Goal: Browse casually: Explore the website without a specific task or goal

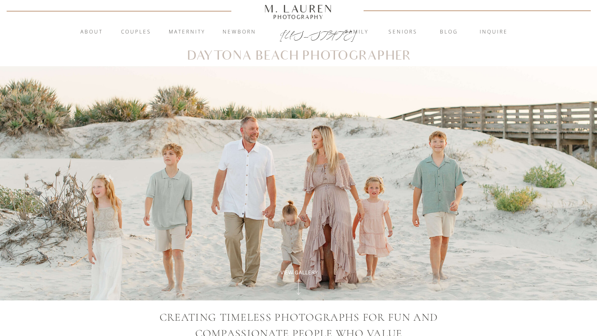
scroll to position [6, 0]
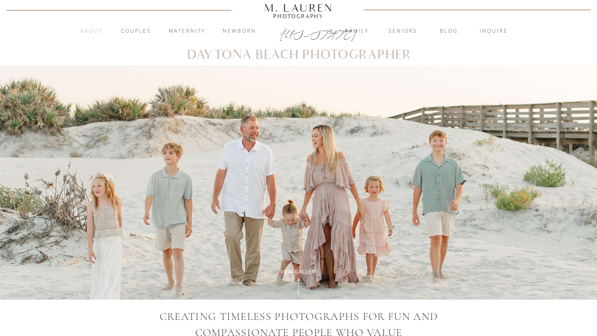
click at [96, 30] on nav "About" at bounding box center [91, 31] width 32 height 8
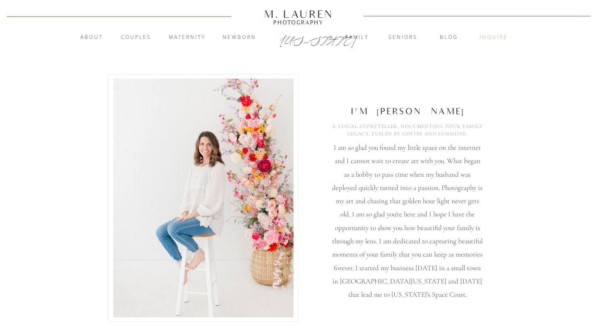
click at [499, 34] on nav "inquire" at bounding box center [493, 38] width 45 height 8
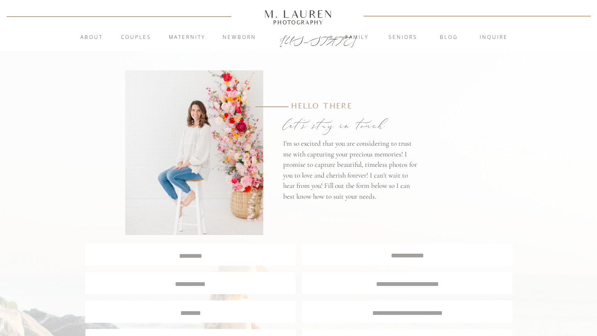
click at [132, 32] on div at bounding box center [298, 25] width 597 height 51
click at [137, 37] on nav "Couples" at bounding box center [136, 38] width 45 height 8
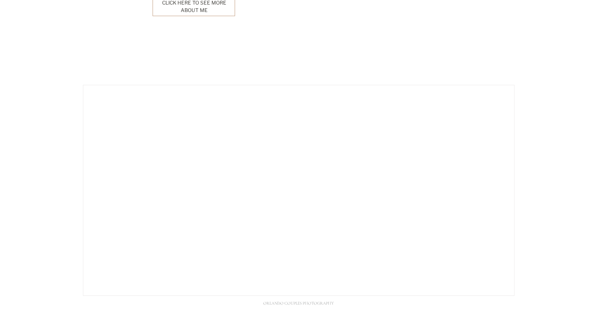
scroll to position [2090, 0]
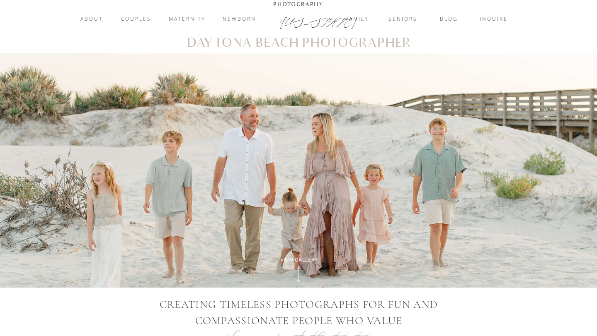
scroll to position [16, 0]
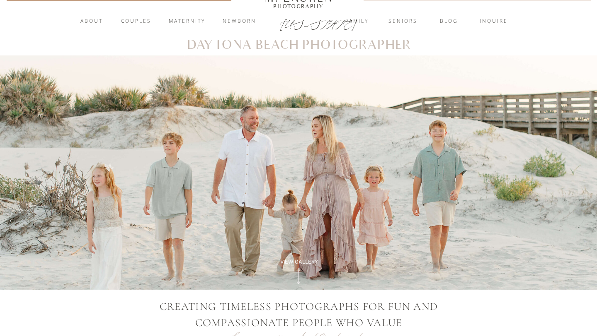
click at [135, 20] on nav "Couples" at bounding box center [136, 21] width 45 height 8
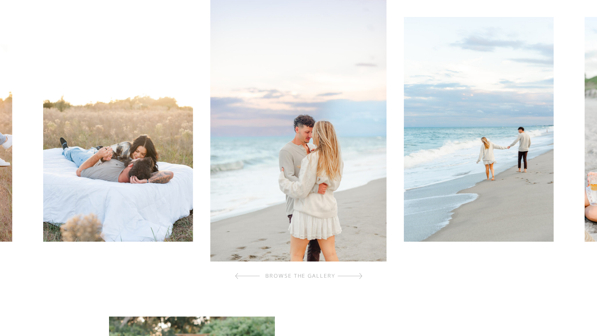
scroll to position [270, 0]
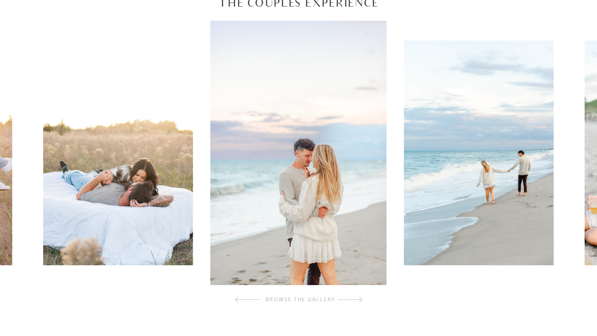
click at [331, 300] on div "browse the gallery" at bounding box center [300, 300] width 99 height 8
click at [358, 297] on div at bounding box center [349, 300] width 25 height 17
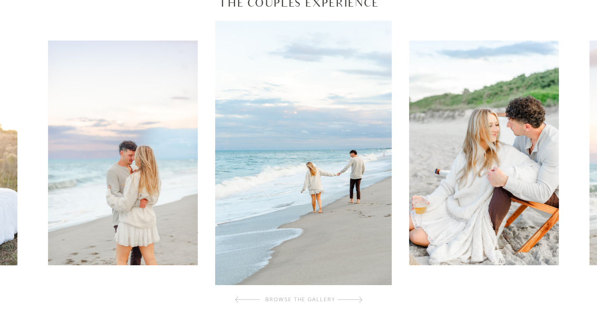
click at [358, 297] on div at bounding box center [349, 300] width 25 height 17
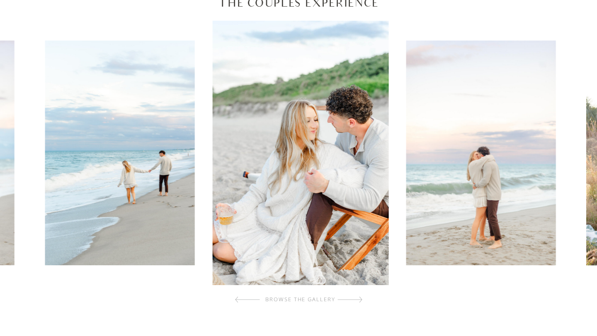
click at [358, 297] on div at bounding box center [349, 300] width 25 height 17
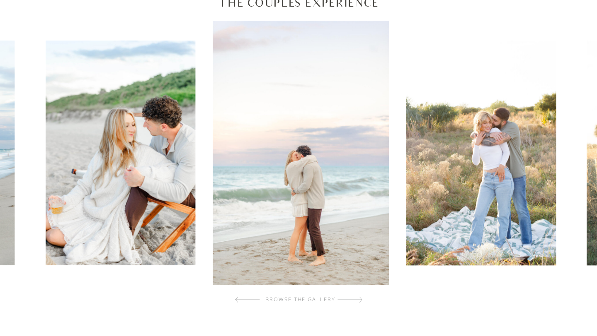
click at [358, 297] on div at bounding box center [349, 300] width 25 height 17
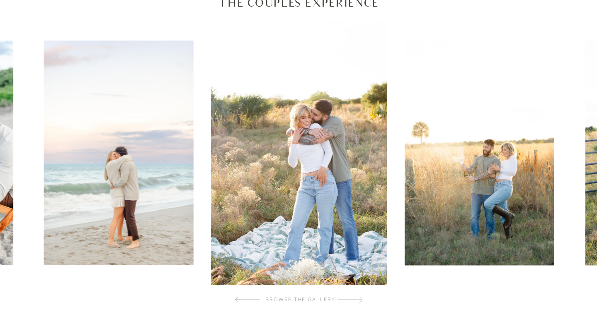
click at [358, 297] on div at bounding box center [349, 300] width 25 height 17
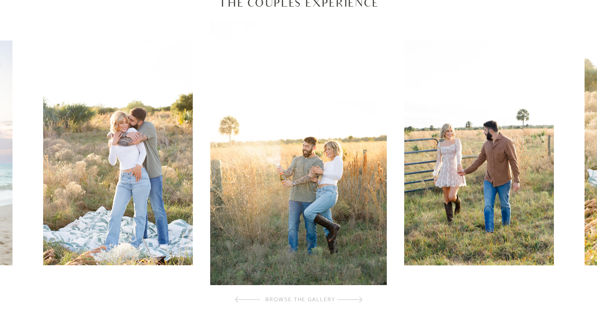
click at [358, 297] on div at bounding box center [349, 300] width 25 height 17
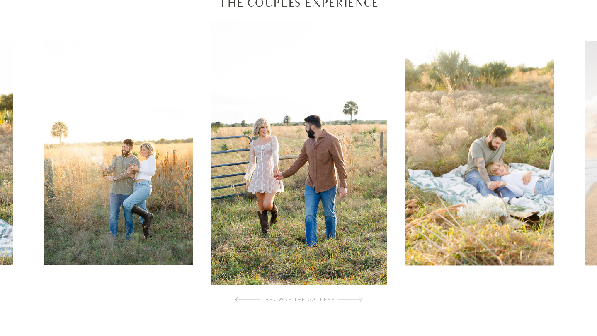
click at [358, 297] on div at bounding box center [349, 300] width 25 height 17
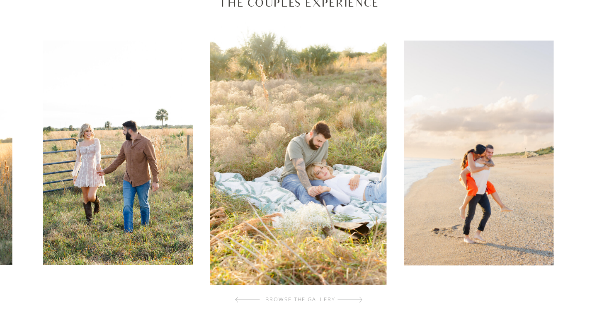
click at [358, 297] on div at bounding box center [349, 300] width 25 height 17
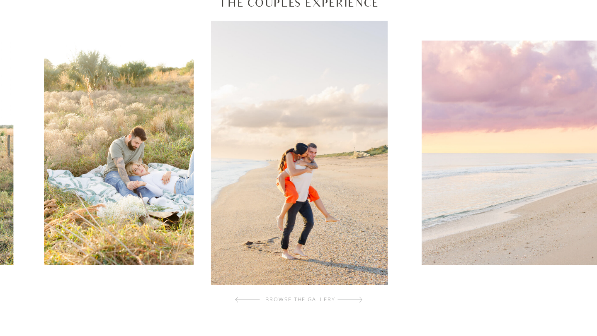
click at [358, 297] on div at bounding box center [349, 300] width 25 height 17
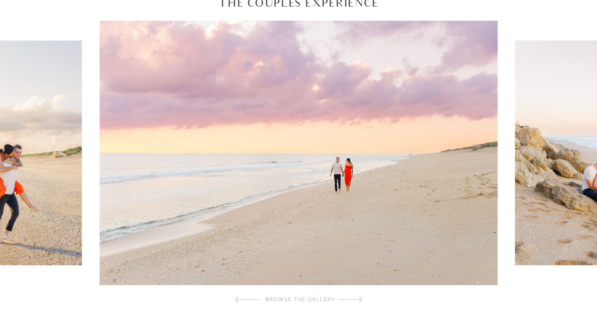
click at [244, 298] on div at bounding box center [247, 300] width 25 height 17
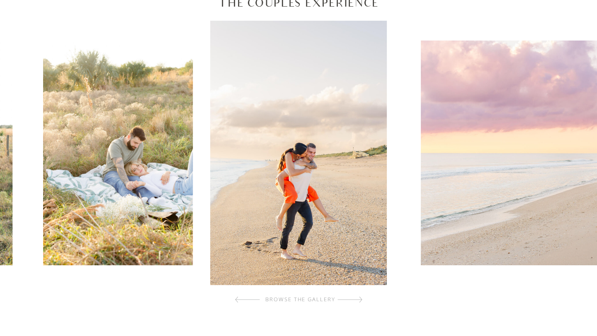
click at [358, 301] on div at bounding box center [349, 300] width 25 height 17
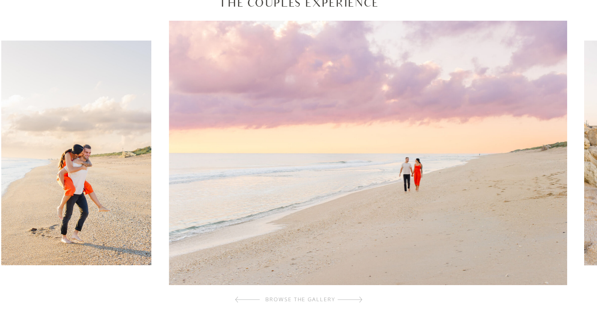
click at [358, 300] on div at bounding box center [349, 300] width 25 height 17
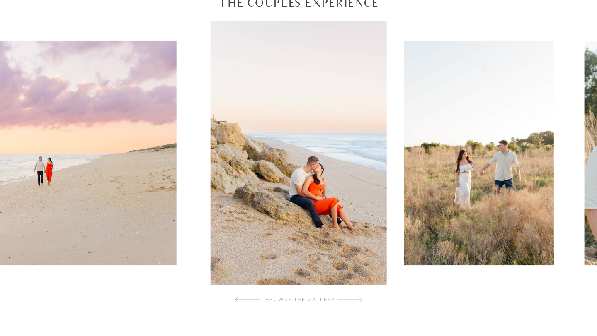
click at [358, 300] on div at bounding box center [349, 300] width 25 height 17
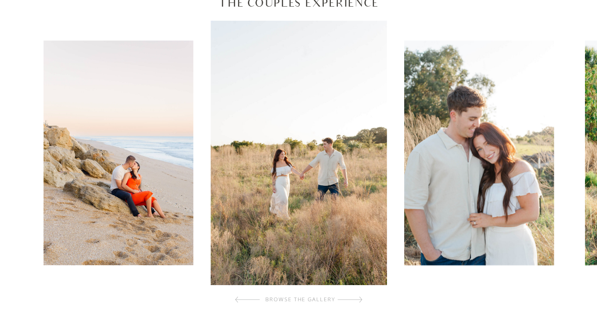
click at [358, 300] on div at bounding box center [349, 300] width 25 height 17
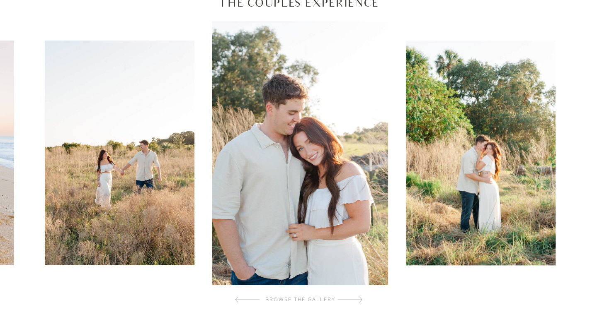
click at [358, 300] on div at bounding box center [349, 300] width 25 height 17
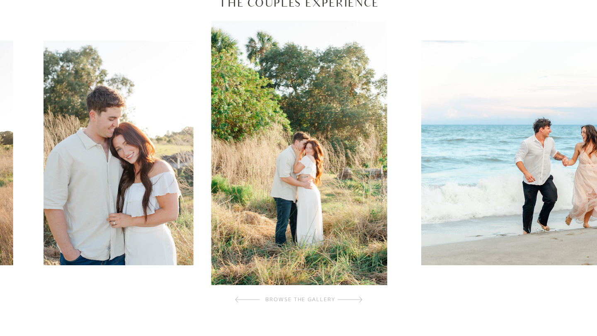
click at [358, 300] on div at bounding box center [349, 300] width 25 height 17
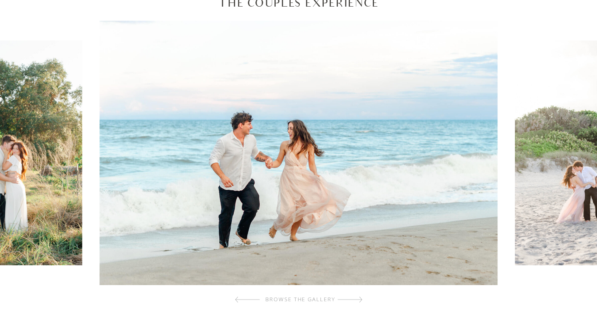
click at [358, 300] on div at bounding box center [349, 300] width 25 height 17
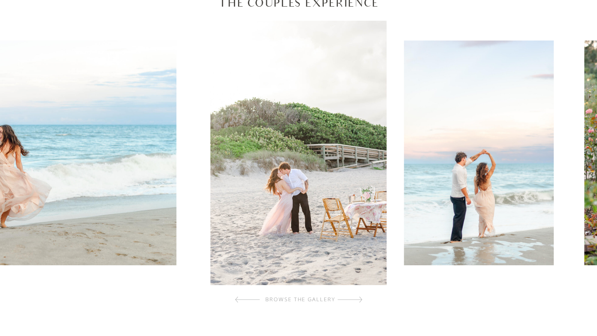
click at [358, 300] on div at bounding box center [349, 300] width 25 height 17
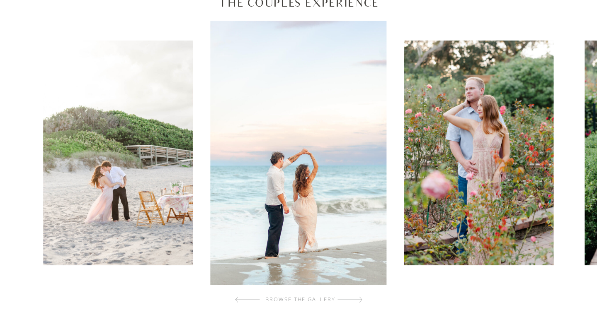
click at [358, 300] on div at bounding box center [349, 300] width 25 height 17
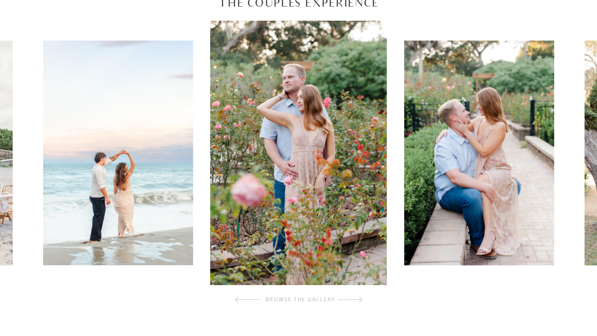
click at [358, 300] on div at bounding box center [349, 300] width 25 height 17
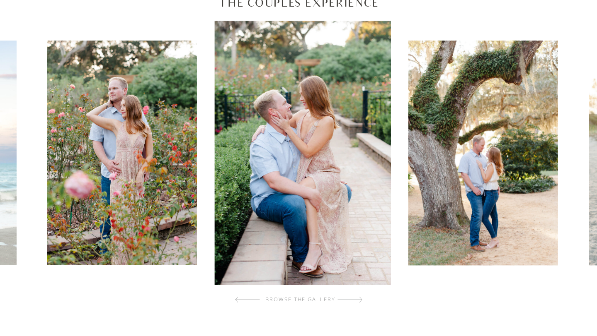
click at [358, 300] on div at bounding box center [349, 300] width 25 height 17
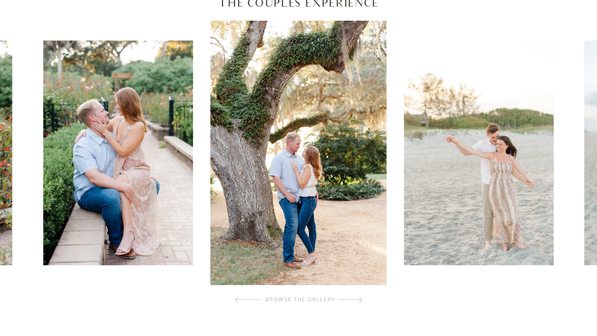
click at [358, 300] on div at bounding box center [349, 300] width 25 height 17
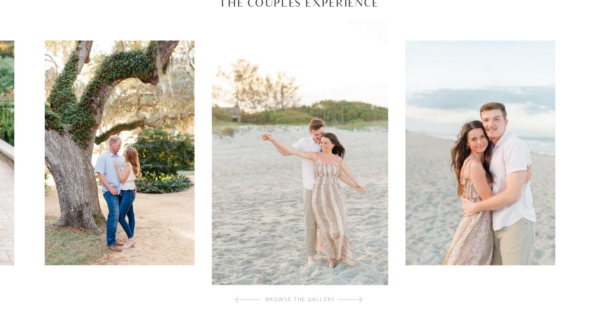
click at [358, 300] on div at bounding box center [349, 300] width 25 height 17
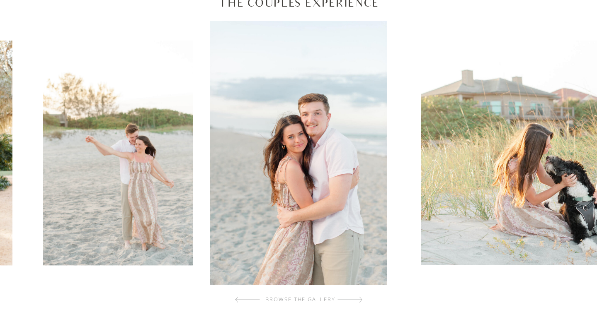
click at [358, 300] on div at bounding box center [349, 300] width 25 height 17
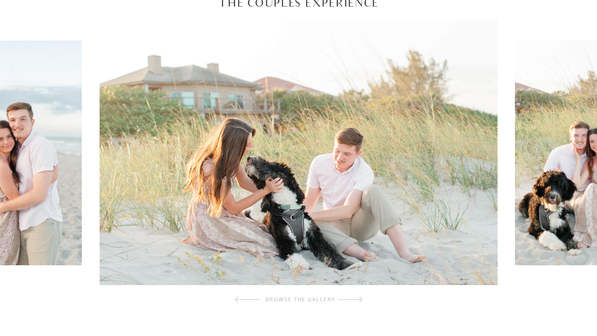
click at [358, 300] on div at bounding box center [349, 300] width 25 height 17
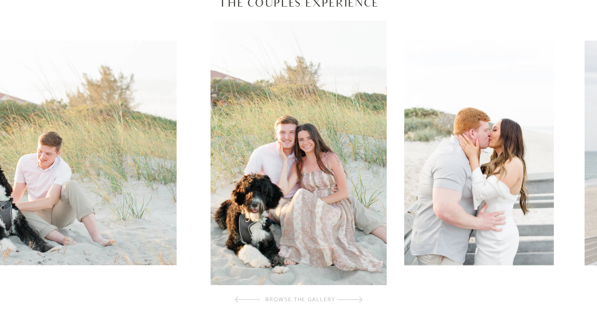
click at [358, 300] on div at bounding box center [349, 300] width 25 height 17
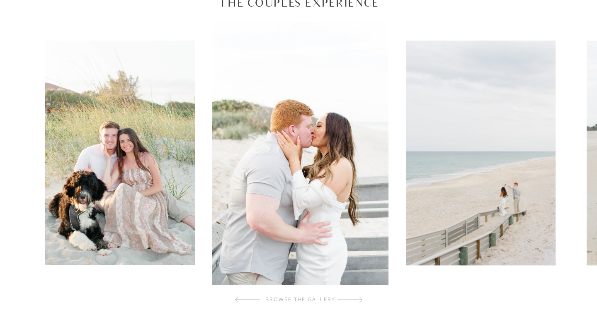
click at [358, 300] on div at bounding box center [349, 300] width 25 height 17
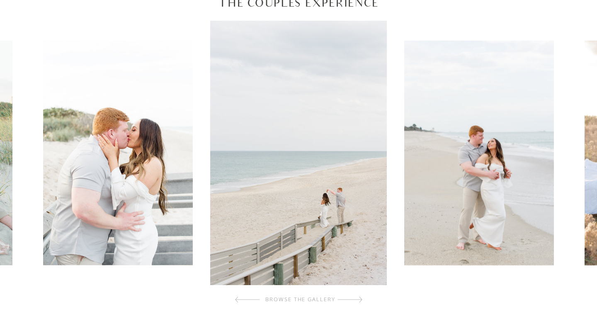
click at [358, 300] on div at bounding box center [349, 300] width 25 height 17
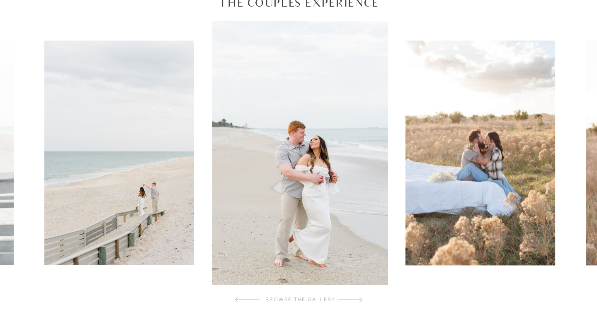
click at [358, 300] on div at bounding box center [349, 300] width 25 height 17
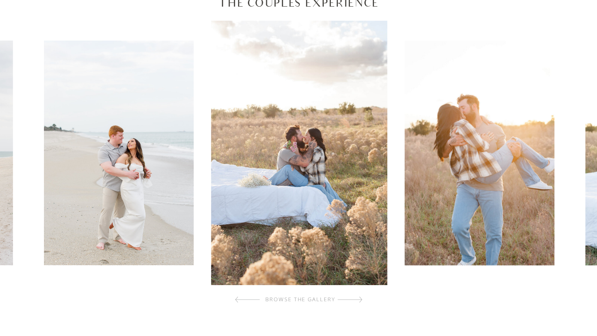
click at [358, 300] on div at bounding box center [349, 300] width 25 height 17
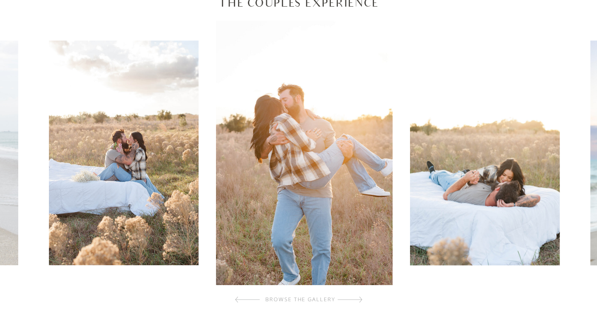
click at [358, 300] on div at bounding box center [349, 300] width 25 height 17
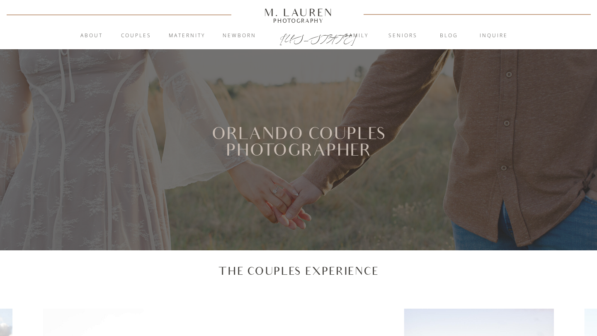
scroll to position [0, 0]
